Goal: Information Seeking & Learning: Learn about a topic

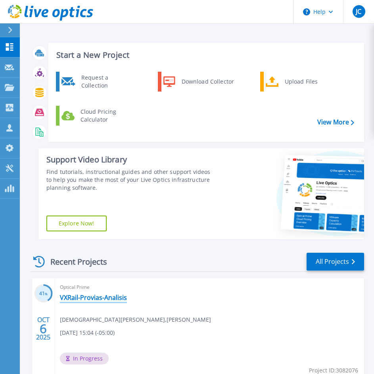
click at [112, 297] on link "VXRail-Provias-Analisis" at bounding box center [93, 298] width 67 height 8
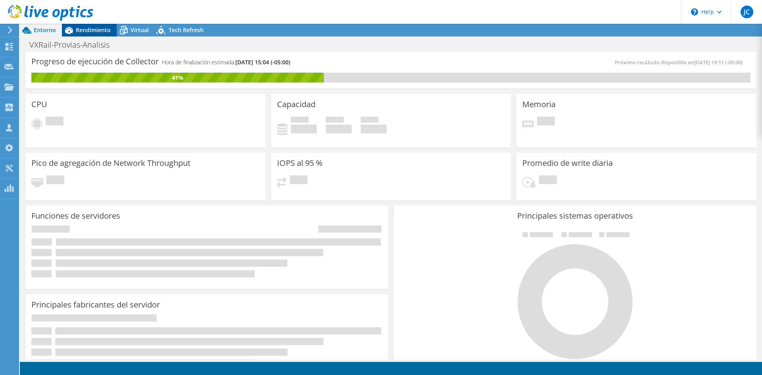
click at [96, 29] on span "Rendimiento" at bounding box center [93, 30] width 35 height 8
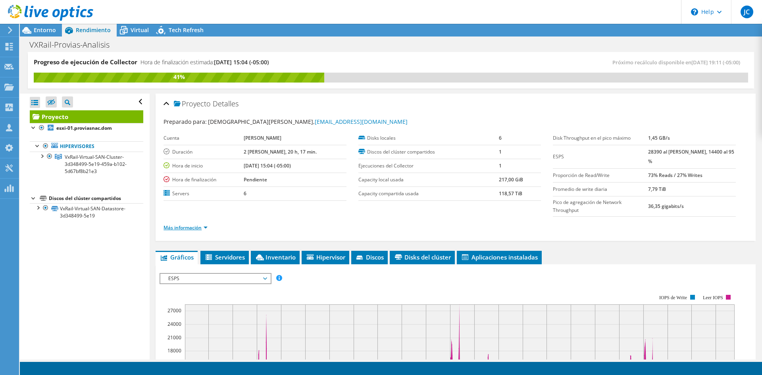
click at [183, 228] on link "Más información" at bounding box center [185, 227] width 44 height 7
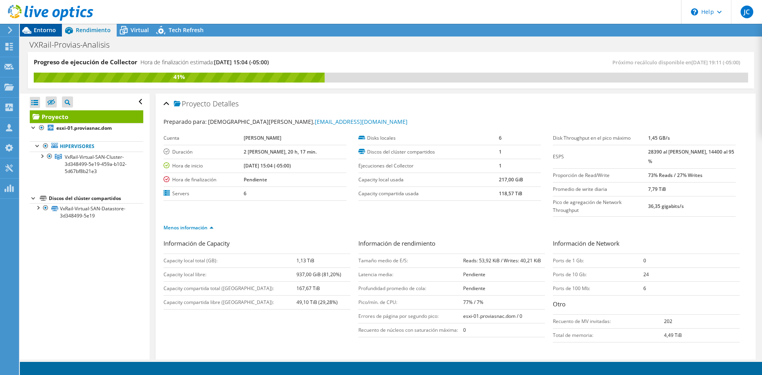
click at [56, 27] on div "Entorno" at bounding box center [41, 30] width 42 height 13
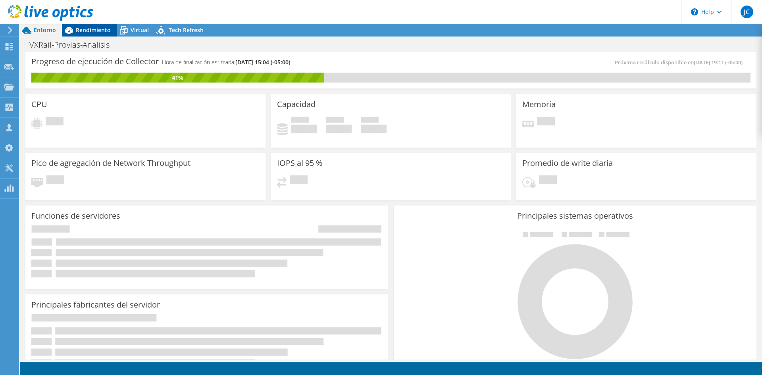
click at [85, 33] on span "Rendimiento" at bounding box center [93, 30] width 35 height 8
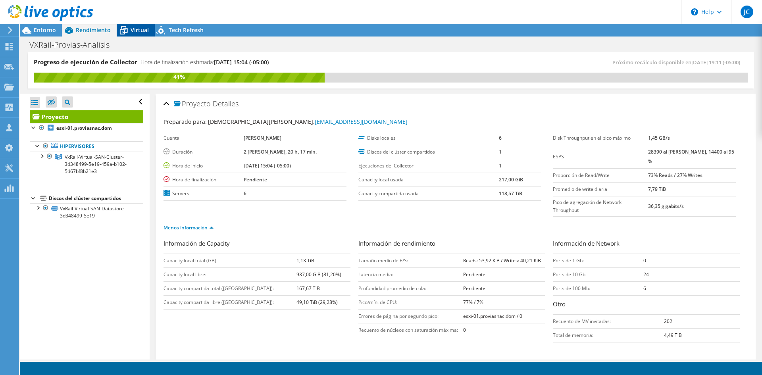
click at [123, 29] on icon at bounding box center [124, 30] width 14 height 14
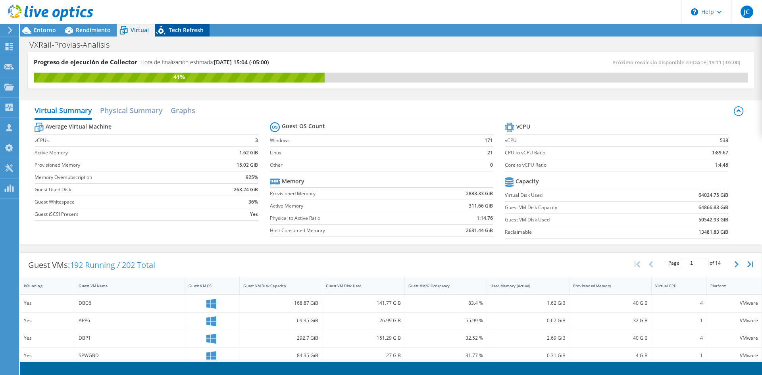
click at [185, 31] on span "Tech Refresh" at bounding box center [186, 30] width 35 height 8
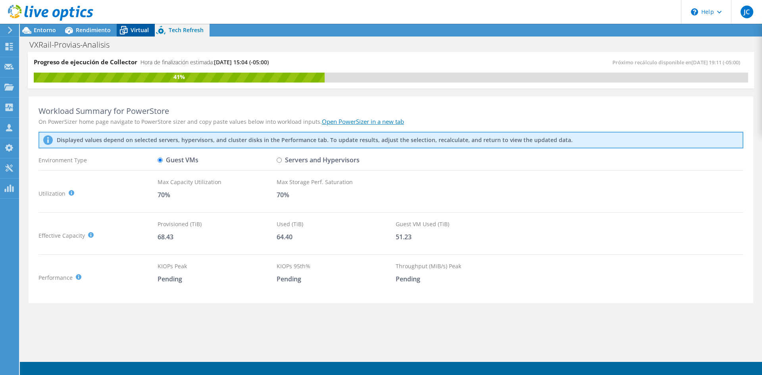
click at [140, 25] on div "Virtual" at bounding box center [136, 30] width 38 height 13
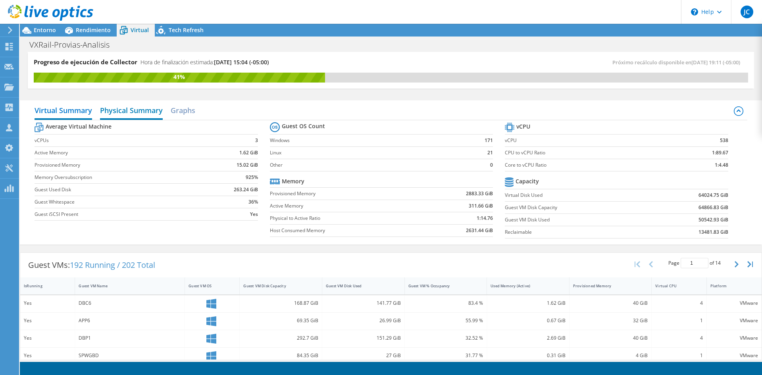
click at [127, 112] on h2 "Physical Summary" at bounding box center [131, 110] width 63 height 17
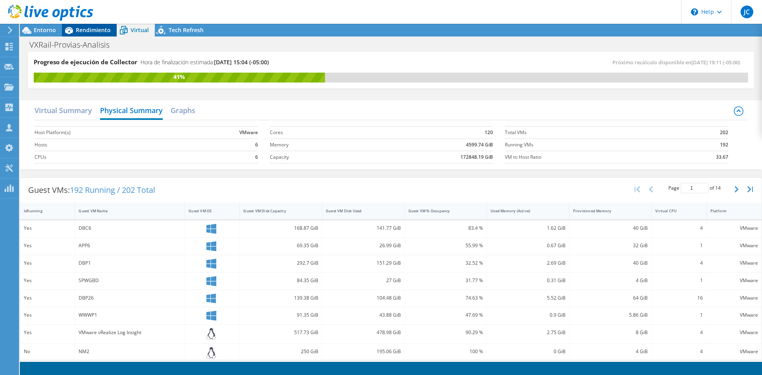
click at [77, 32] on span "Rendimiento" at bounding box center [93, 30] width 35 height 8
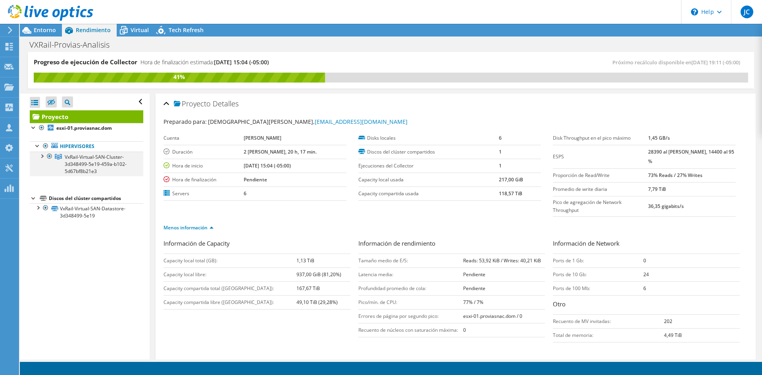
click at [40, 154] on div at bounding box center [42, 156] width 8 height 8
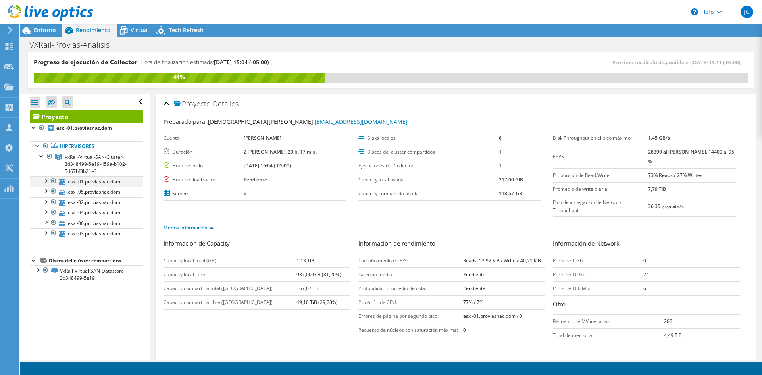
click at [48, 181] on div at bounding box center [46, 180] width 8 height 8
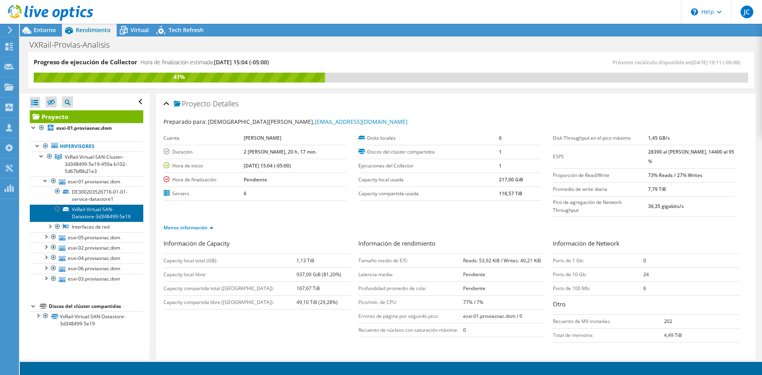
click at [86, 222] on link "VxRail-Virtual-SAN-Datastore-3d348499-5e19" at bounding box center [86, 212] width 113 height 17
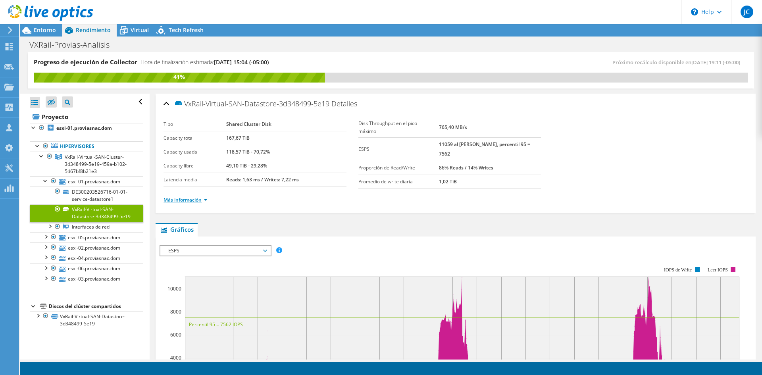
click at [180, 199] on link "Más información" at bounding box center [185, 199] width 44 height 7
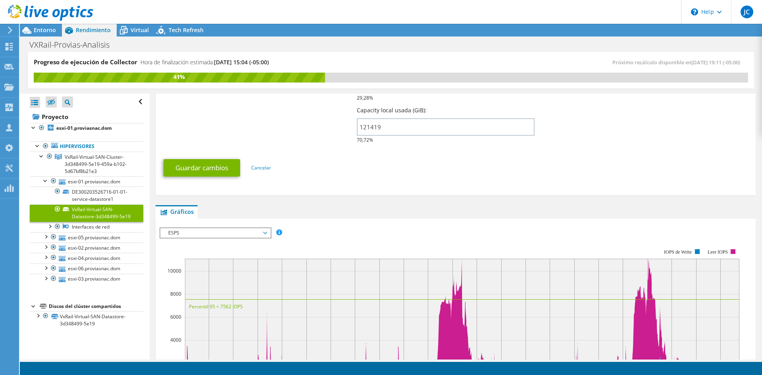
scroll to position [357, 0]
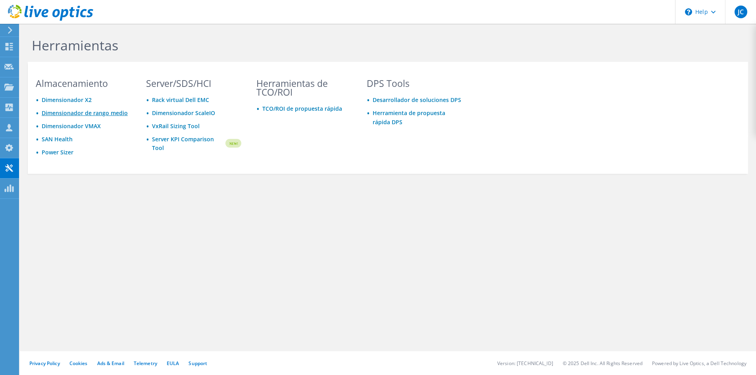
click at [92, 111] on link "Dimensionador de rango medio" at bounding box center [85, 113] width 86 height 8
